Goal: Task Accomplishment & Management: Manage account settings

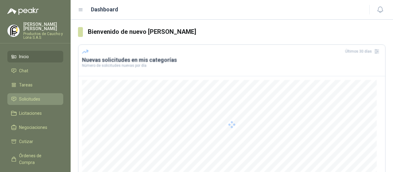
click at [18, 93] on link "Solicitudes" at bounding box center [35, 99] width 56 height 12
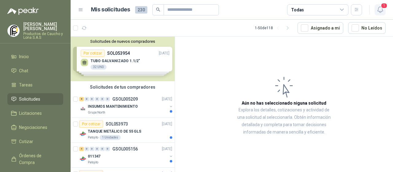
click at [383, 8] on span "1" at bounding box center [384, 6] width 7 height 6
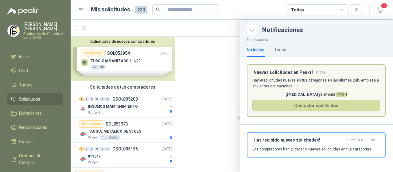
click at [284, 82] on p "Hay 58 solicitudes nuevas en tus categorías en las ultimas 24h, empieza a envia…" at bounding box center [316, 83] width 128 height 12
click at [290, 143] on div "¡Has recibido nuevas solicitudes! hace 16 minutos Los compradores han publicado…" at bounding box center [316, 144] width 128 height 14
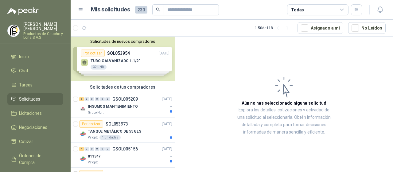
click at [147, 59] on div "Solicitudes de nuevos compradores Por cotizar SOL053954 [DATE] TUBO GALVANIZADO…" at bounding box center [123, 59] width 104 height 45
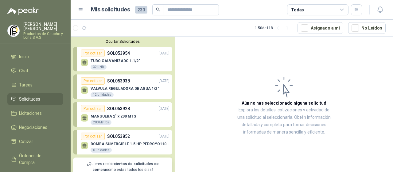
click at [146, 63] on div "TUBO GALVANIZADO 1.1/2" 32 UND" at bounding box center [125, 63] width 89 height 13
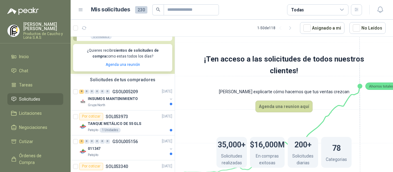
scroll to position [123, 0]
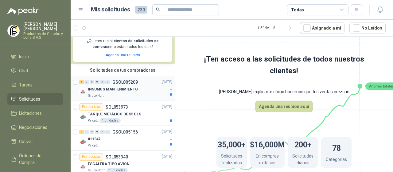
click at [141, 88] on div "INSUMOS MANTENIMIENTO" at bounding box center [128, 89] width 80 height 7
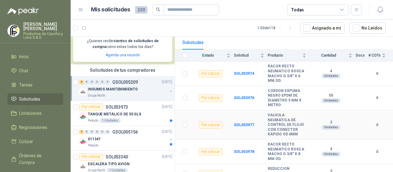
scroll to position [92, 0]
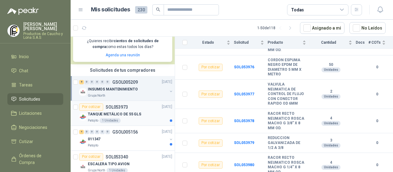
click at [142, 115] on div "TANQUE METÁLICO DE 55 GLS" at bounding box center [130, 114] width 84 height 7
click at [141, 110] on div "Por cotizar SOL053973 [DATE]" at bounding box center [125, 106] width 93 height 7
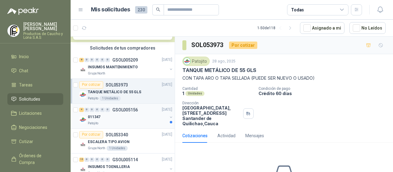
scroll to position [154, 0]
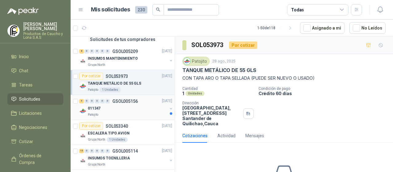
click at [144, 108] on div "011347" at bounding box center [128, 108] width 80 height 7
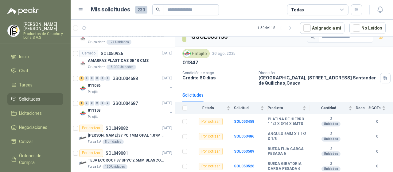
scroll to position [1272, 0]
